Goal: Task Accomplishment & Management: Complete application form

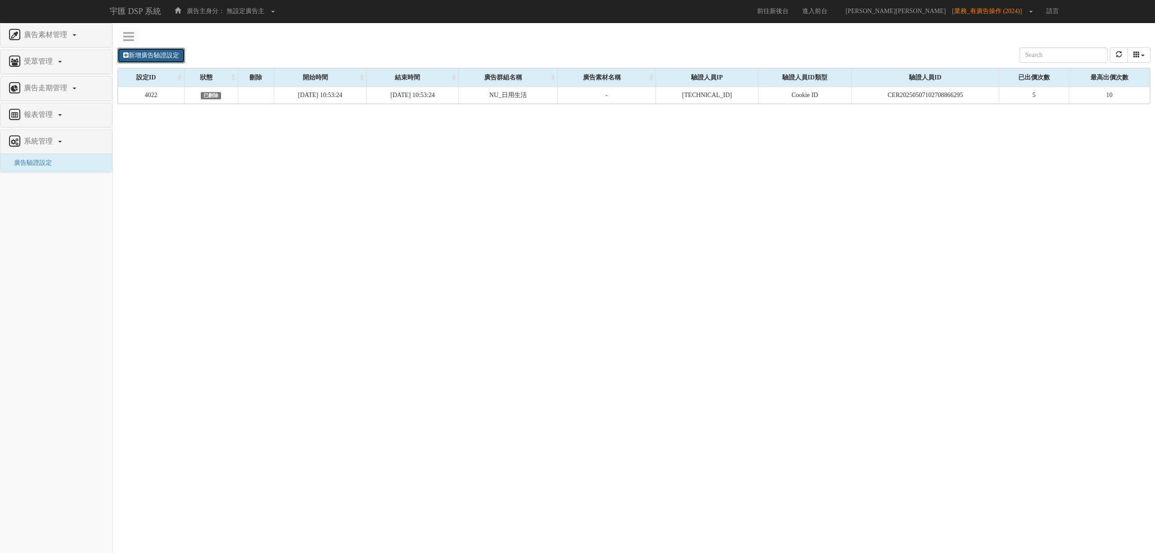
click at [152, 55] on link "新增廣告驗證設定" at bounding box center [151, 55] width 68 height 15
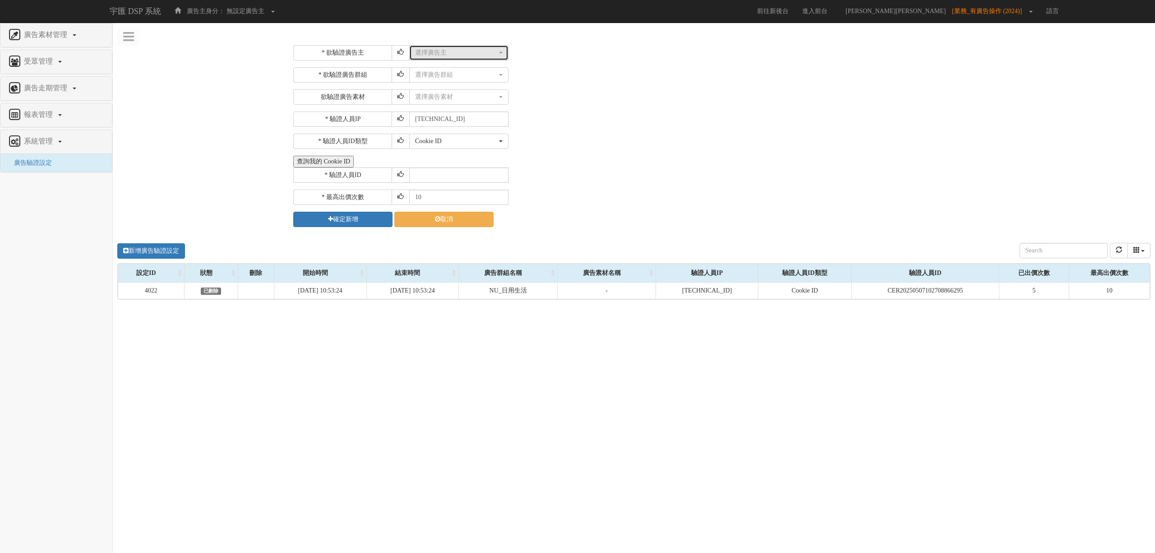
click at [476, 56] on div "選擇廣告主" at bounding box center [456, 52] width 82 height 9
type input "1015"
click at [476, 87] on link "FitFlop 1015" at bounding box center [459, 89] width 98 height 12
select select "1015"
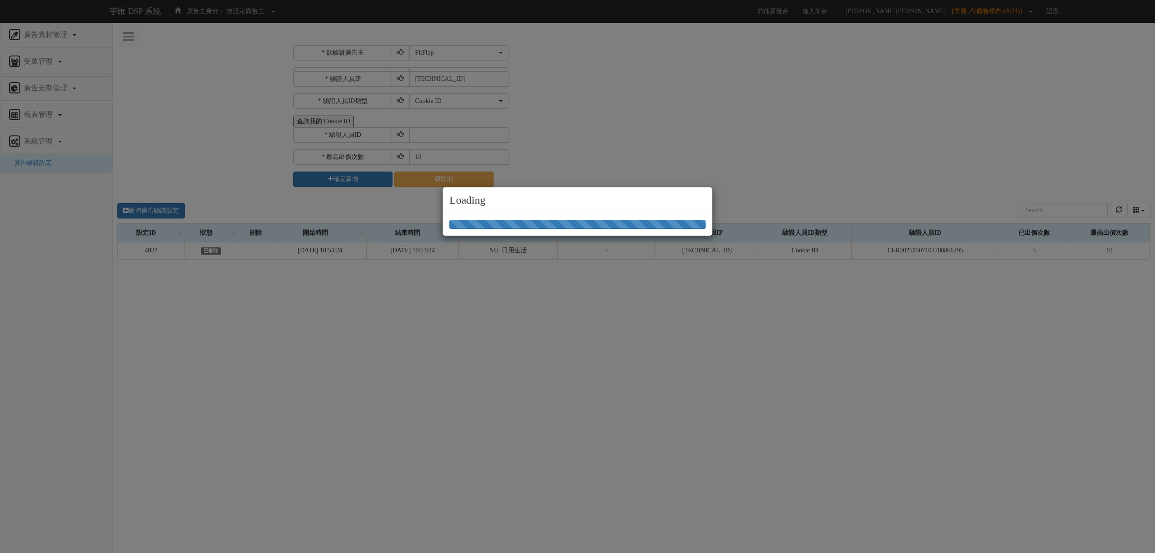
click at [486, 85] on div "Loading" at bounding box center [577, 276] width 1155 height 553
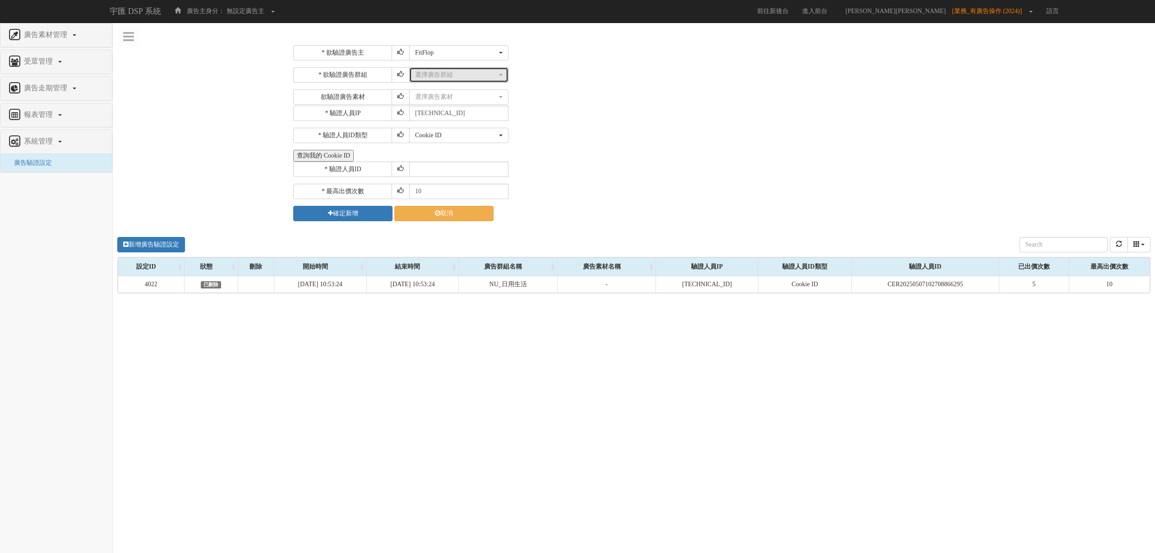
click at [476, 76] on div "選擇廣告群組" at bounding box center [456, 74] width 82 height 9
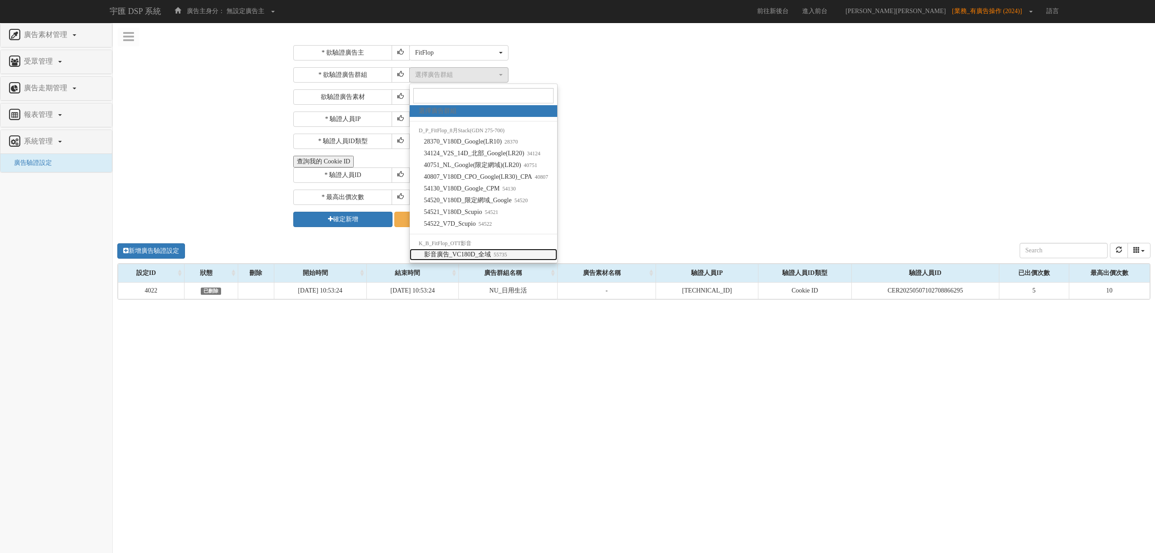
click at [493, 249] on link "影音廣告_VC180D_全域 55735" at bounding box center [483, 255] width 147 height 12
select select "55735"
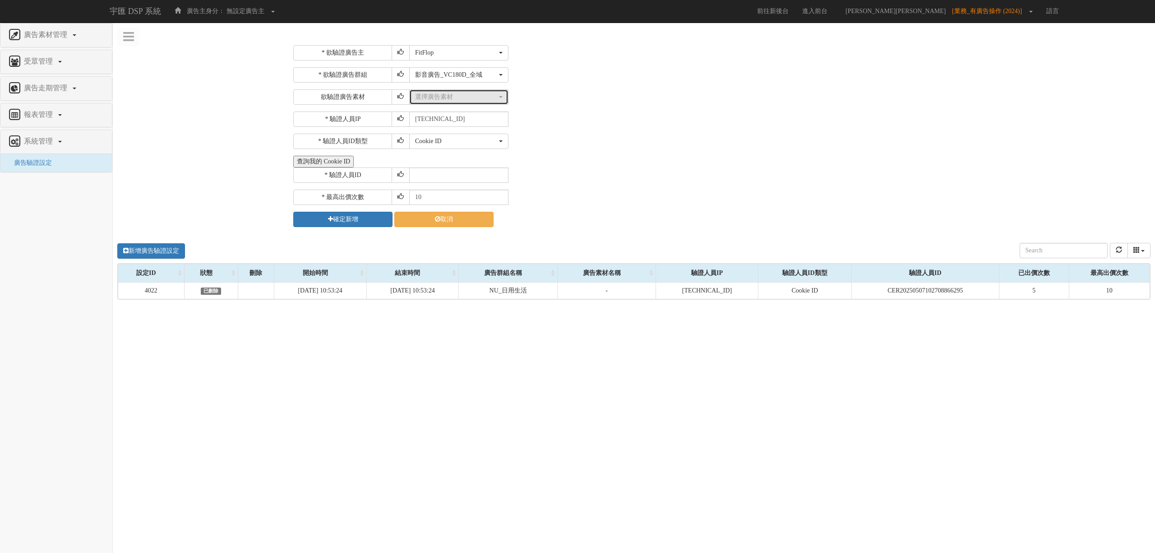
click at [452, 95] on div "選擇廣告素材" at bounding box center [456, 96] width 82 height 9
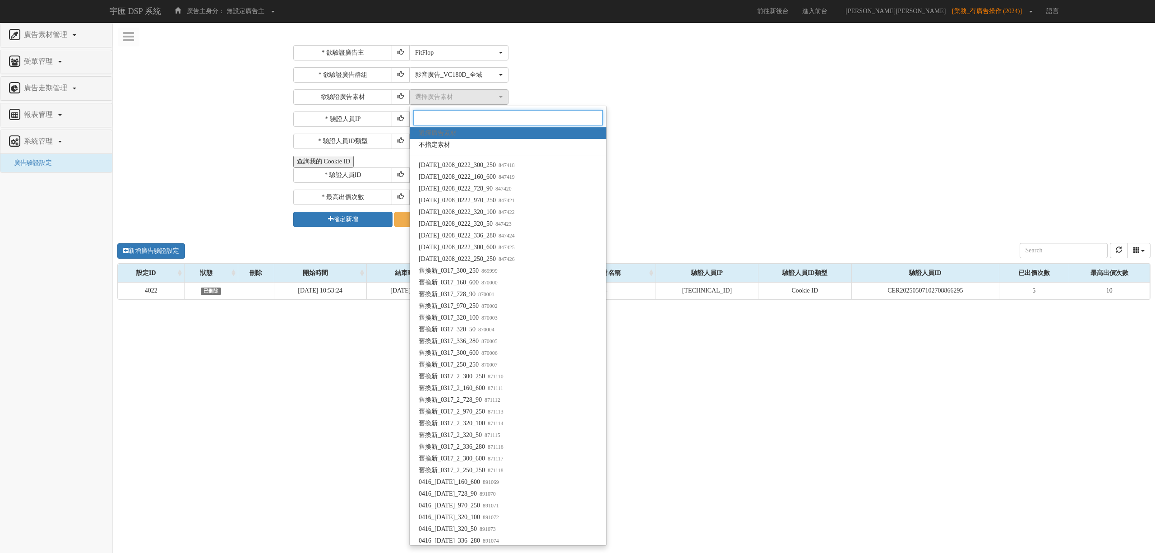
click at [542, 119] on input "Search" at bounding box center [507, 117] width 189 height 15
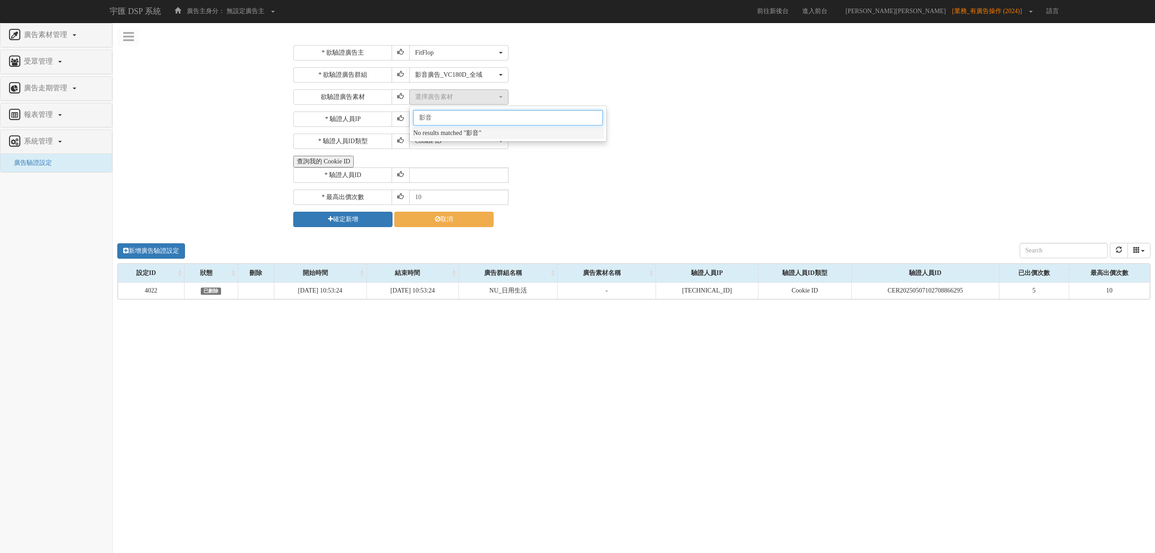
type input "影"
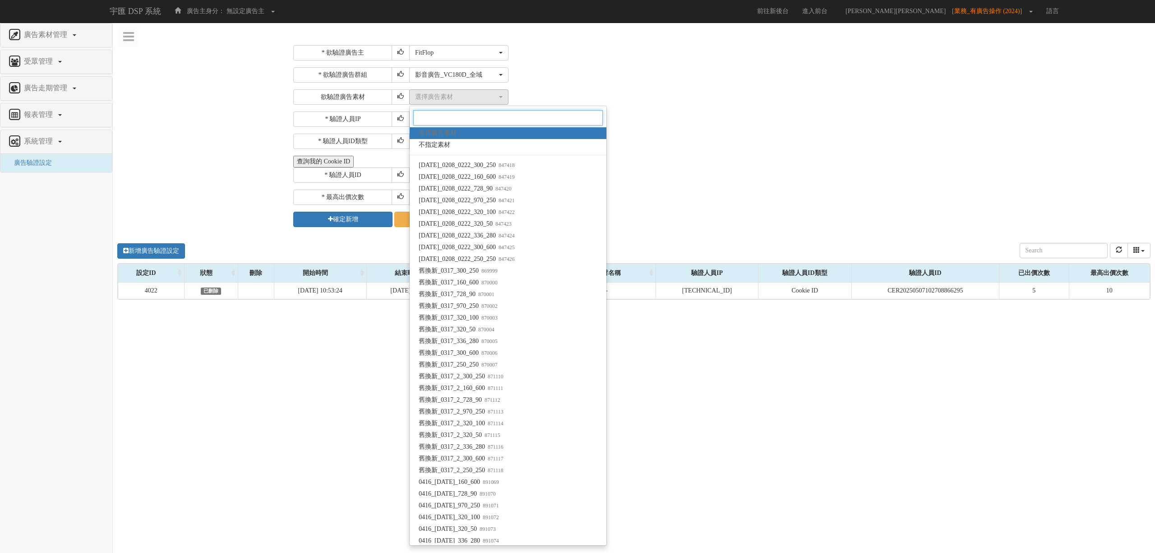
click at [509, 124] on input "Search" at bounding box center [507, 117] width 189 height 15
paste input "67461"
type input "67461"
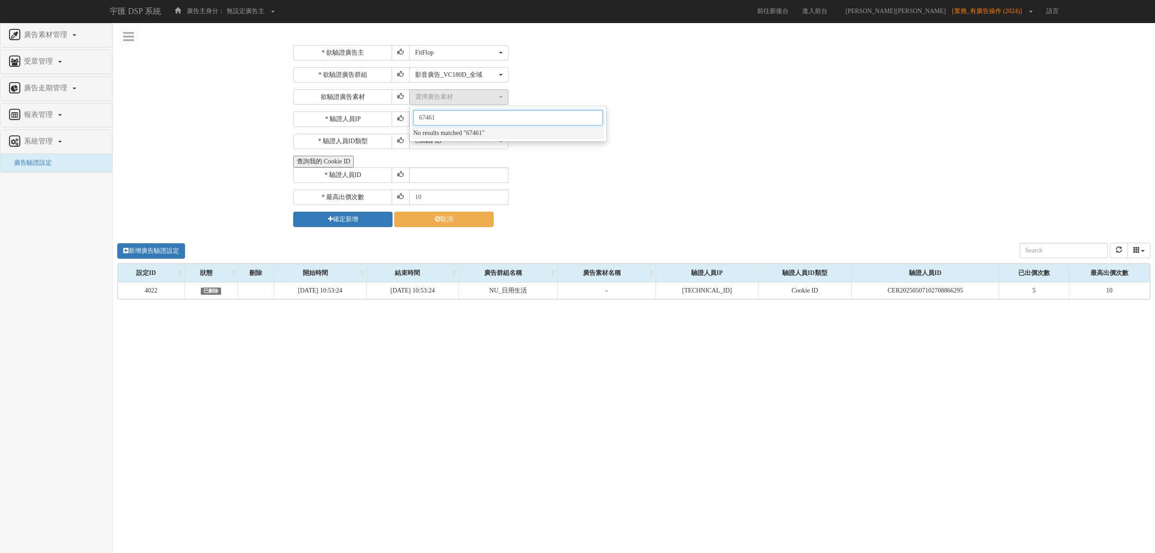
drag, startPoint x: 509, startPoint y: 124, endPoint x: 360, endPoint y: 115, distance: 149.6
click at [360, 115] on div "* 欲驗證廣告主 選擇廣告主 S2_Brands[PERSON_NAME]氏 eco[PERSON_NAME] 快車肉乾 Green House 綠屋家居 […" at bounding box center [720, 136] width 855 height 182
click at [453, 94] on div "選擇廣告素材" at bounding box center [456, 96] width 82 height 9
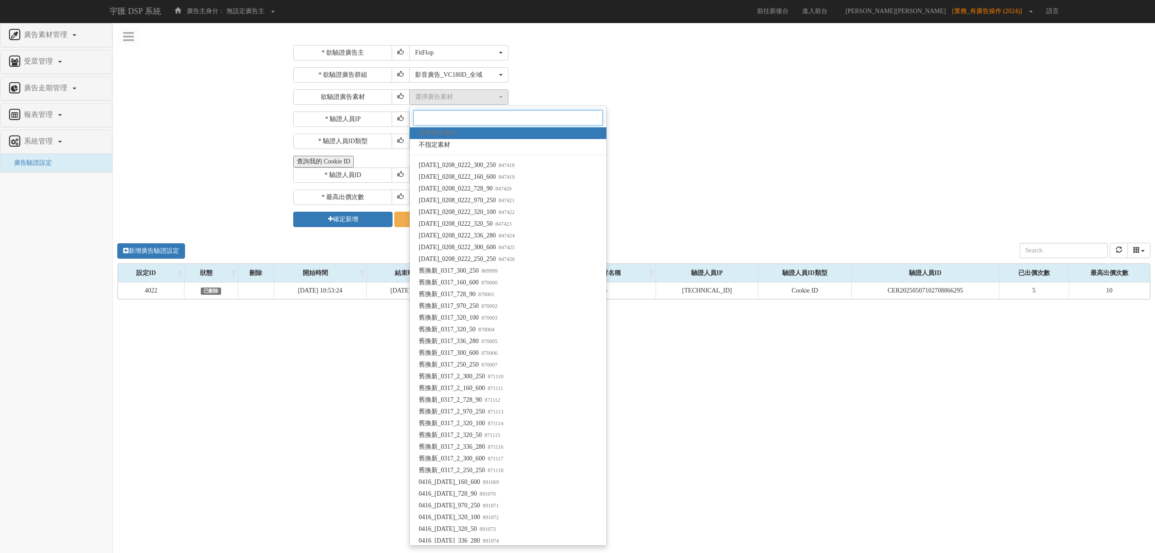
paste input "1573789"
type input "1573789"
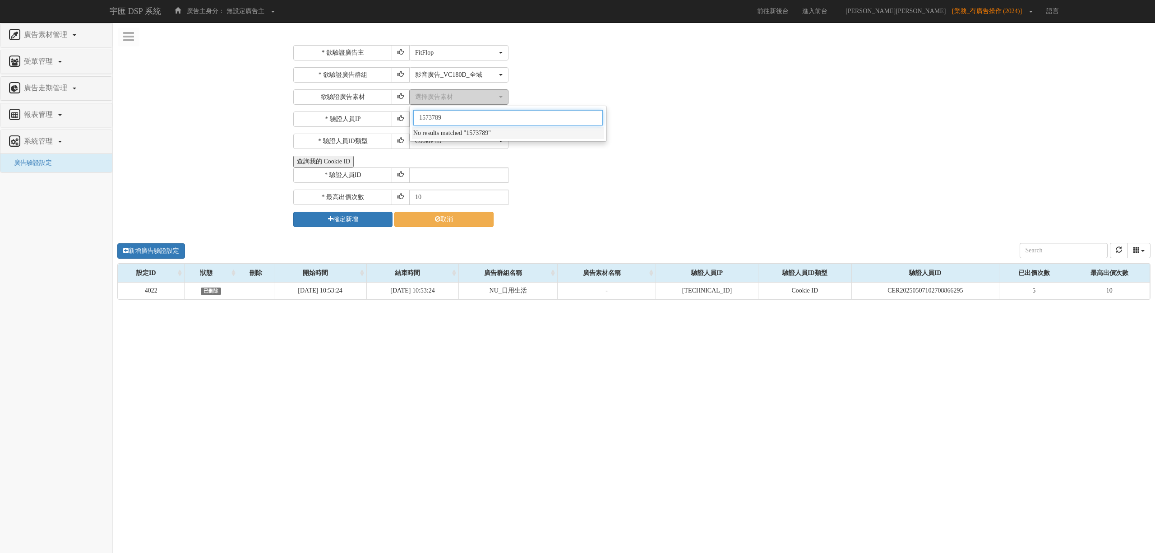
drag, startPoint x: 510, startPoint y: 118, endPoint x: 419, endPoint y: 100, distance: 92.0
click at [354, 96] on div "欲驗證廣告素材 選擇廣告素材 不指定素材 [DATE]_0208_0222_300_250 [DATE]_0208_0222_160_600 [DATE]_0…" at bounding box center [720, 96] width 855 height 15
click at [504, 122] on input "[TECHNICAL_ID]" at bounding box center [458, 118] width 99 height 15
click at [558, 118] on div "* 驗證人員IP [TECHNICAL_ID]" at bounding box center [720, 118] width 855 height 15
click at [468, 186] on div "* 欲驗證廣告主 選擇廣告主 S2_Brands[PERSON_NAME]氏 eco[PERSON_NAME] 快車肉乾 Green House 綠屋家居 […" at bounding box center [720, 136] width 855 height 182
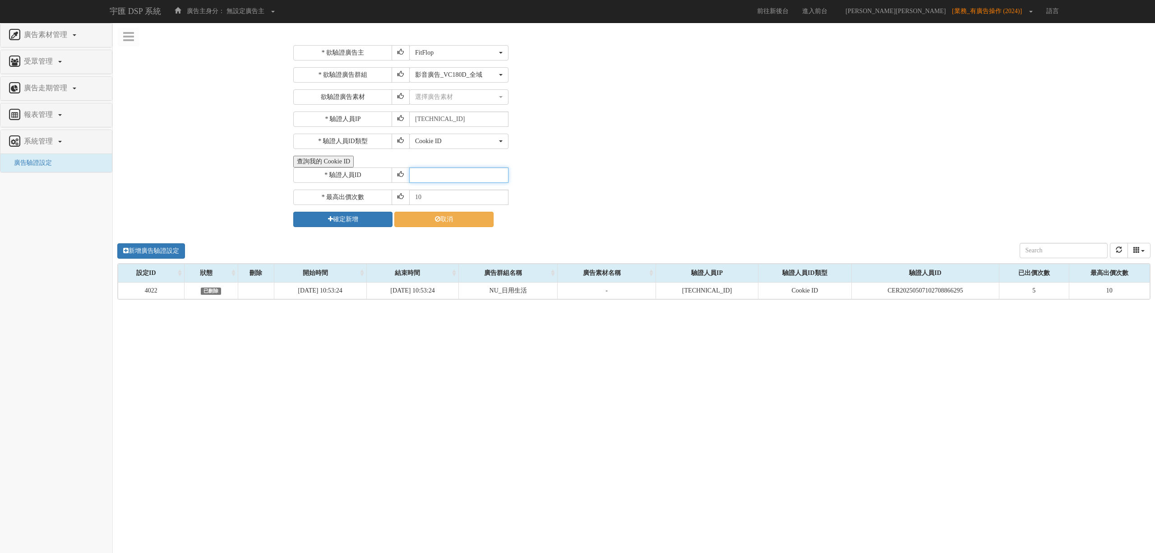
click at [467, 181] on input "text" at bounding box center [458, 174] width 99 height 15
click at [592, 170] on div "* 驗證人員ID" at bounding box center [720, 174] width 855 height 15
click at [501, 94] on div "選擇廣告素材" at bounding box center [459, 96] width 88 height 9
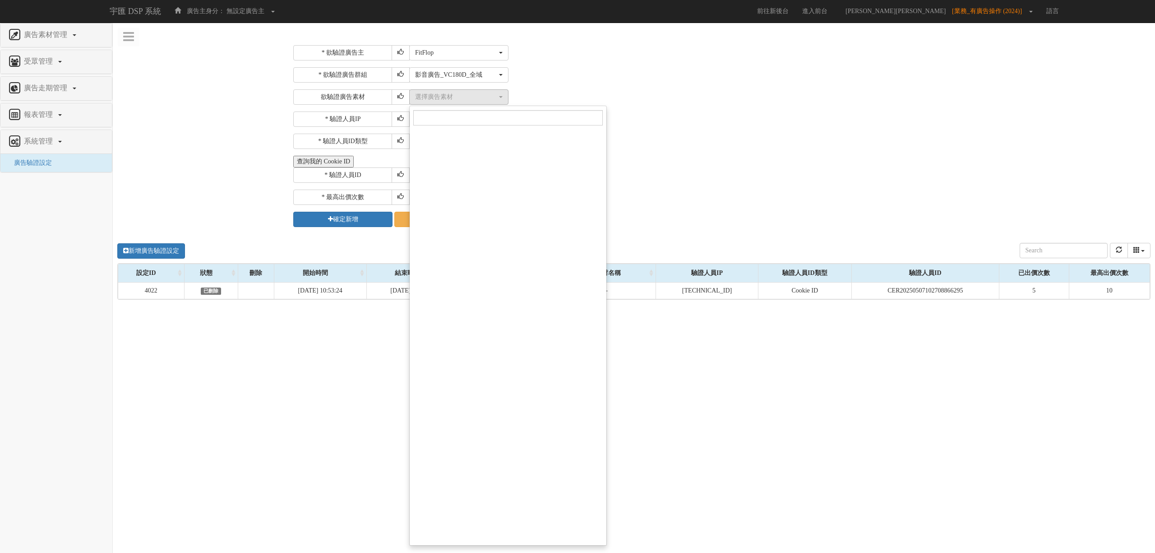
scroll to position [15296, 0]
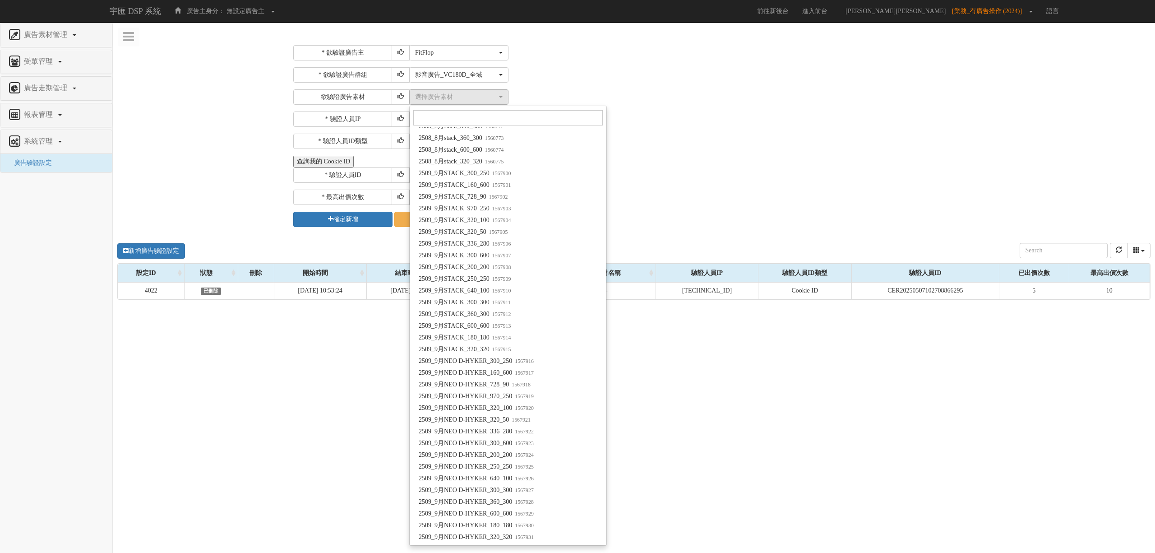
click at [1024, 414] on div "新增廣告驗證設定 設定ID 狀態 刪除 開始時間 結束時間 廣告主ID 廣告主名稱 廣告走期ID 廣告走期名稱 廣告群組ID 廣告群組名稱 廣告素材 廣告素材…" at bounding box center [634, 369] width 1042 height 271
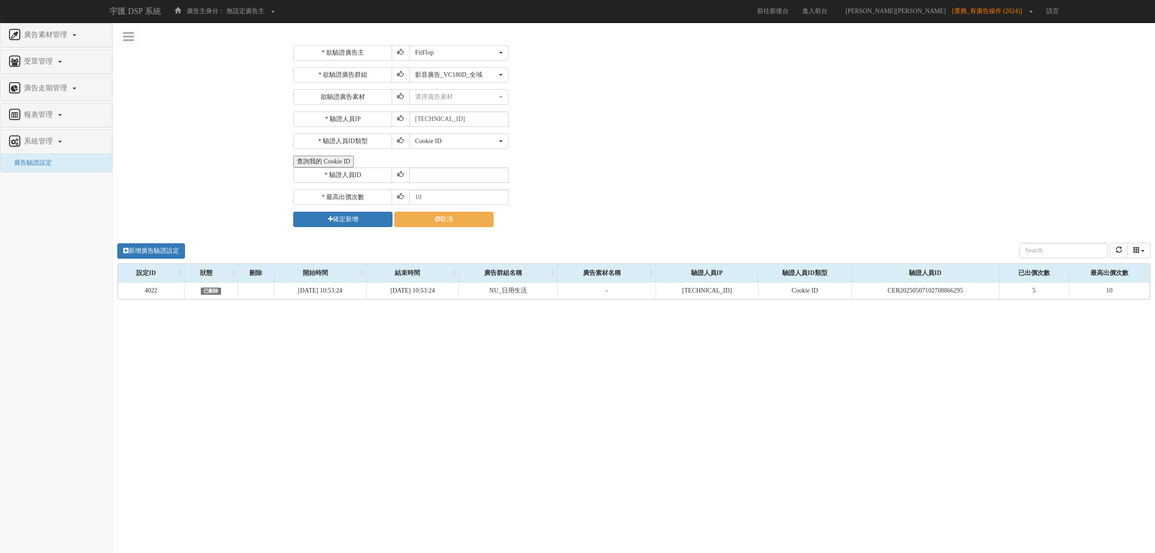
scroll to position [0, 0]
